Goal: Navigation & Orientation: Find specific page/section

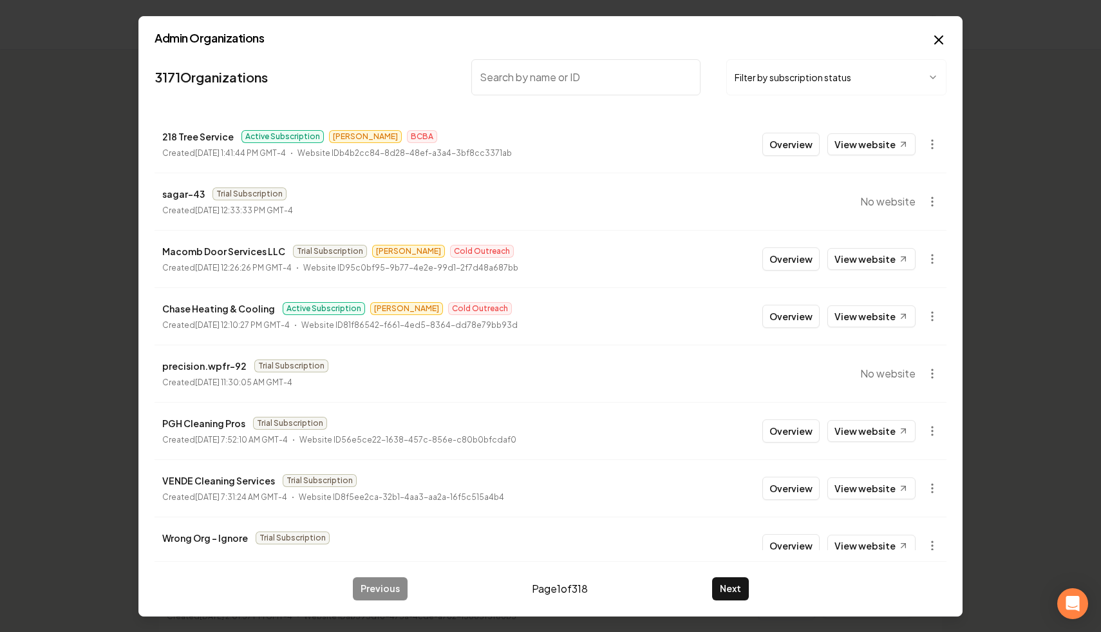
click at [799, 82] on body "Dashboard Organization Rebolt Site Builder Organizations Spam Review SMM Ongoin…" at bounding box center [550, 316] width 1101 height 632
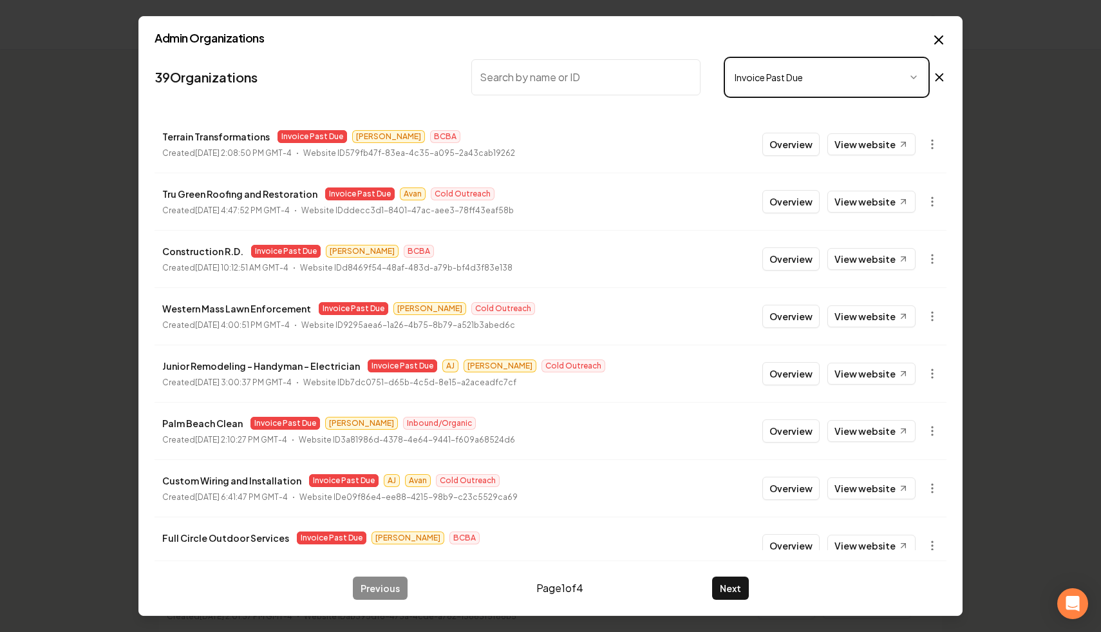
scroll to position [138, 0]
